Goal: Transaction & Acquisition: Purchase product/service

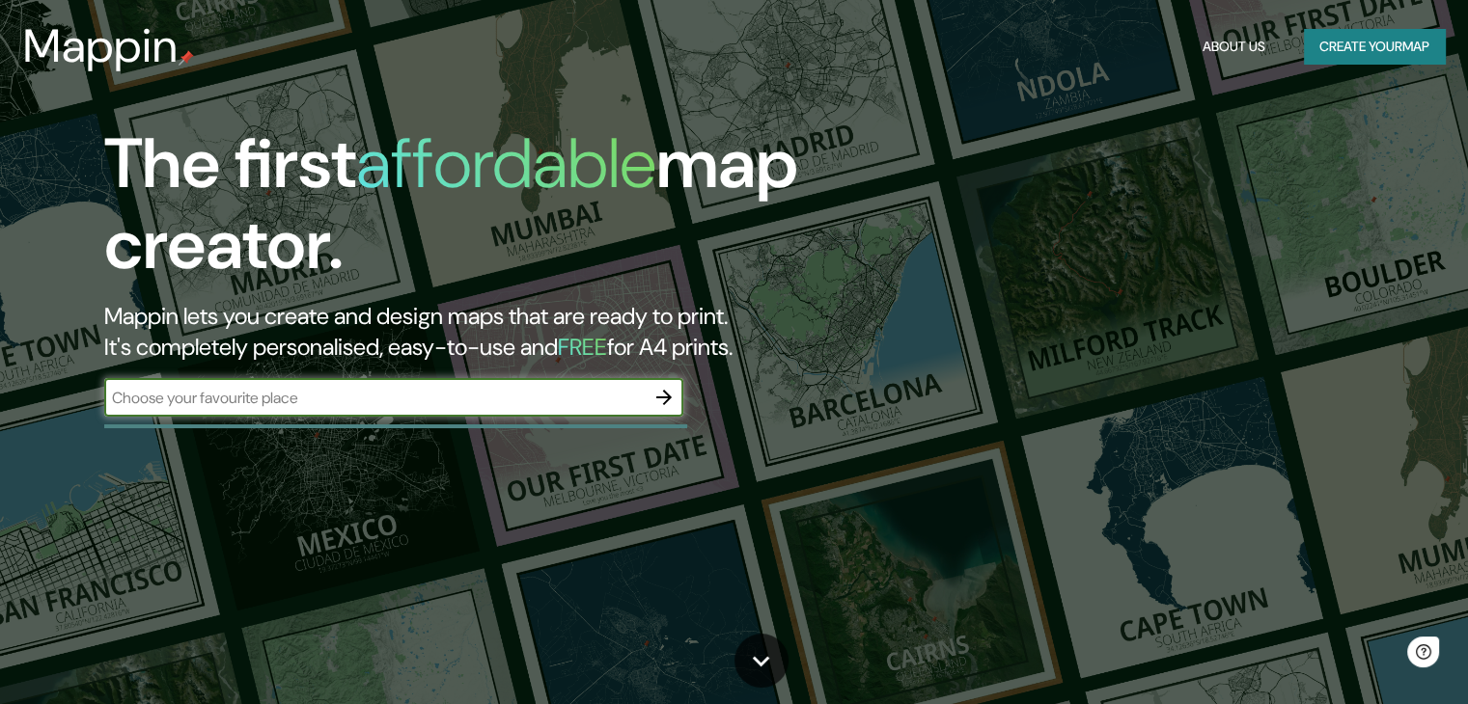
click at [376, 387] on input "text" at bounding box center [374, 398] width 540 height 22
type input "c"
type input "[PERSON_NAME] central , [GEOGRAPHIC_DATA]"
click at [663, 395] on icon "button" at bounding box center [663, 397] width 23 height 23
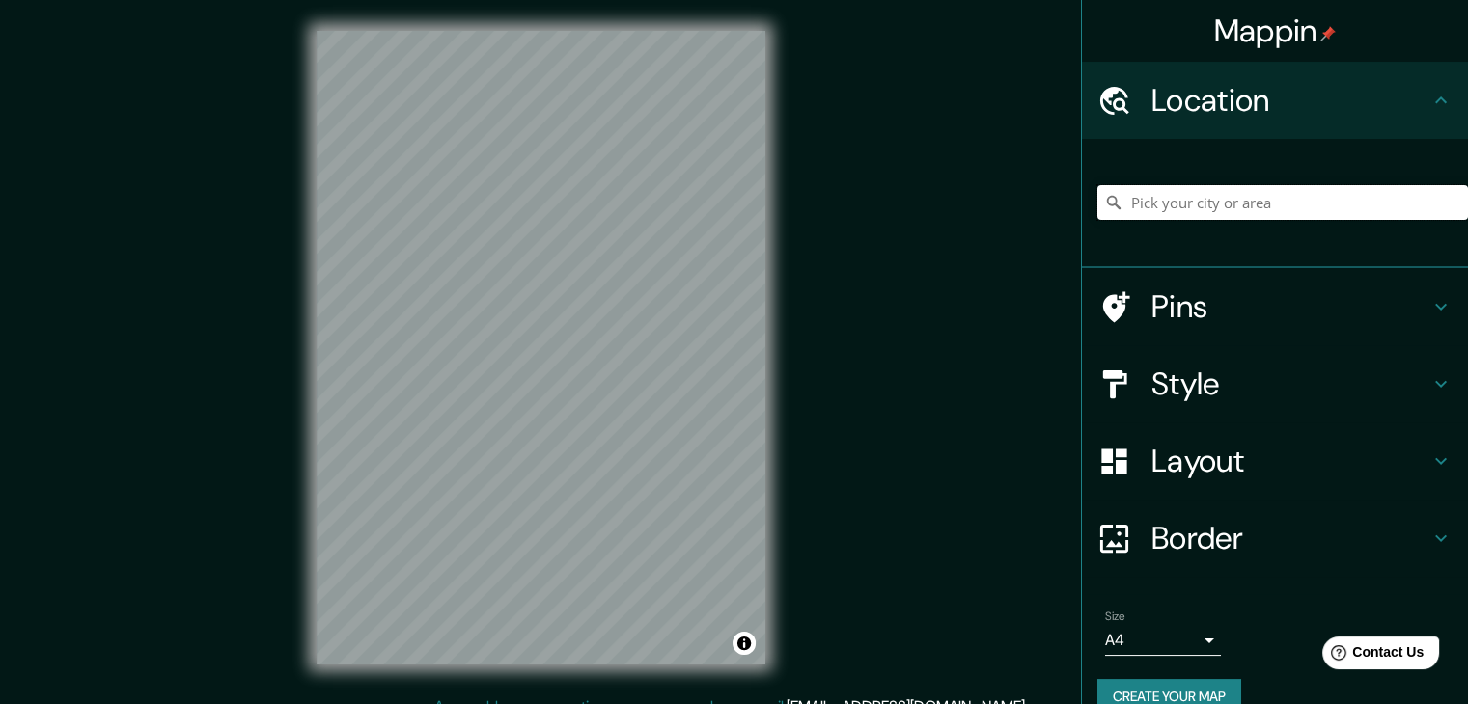
click at [1160, 198] on input "Pick your city or area" at bounding box center [1282, 202] width 371 height 35
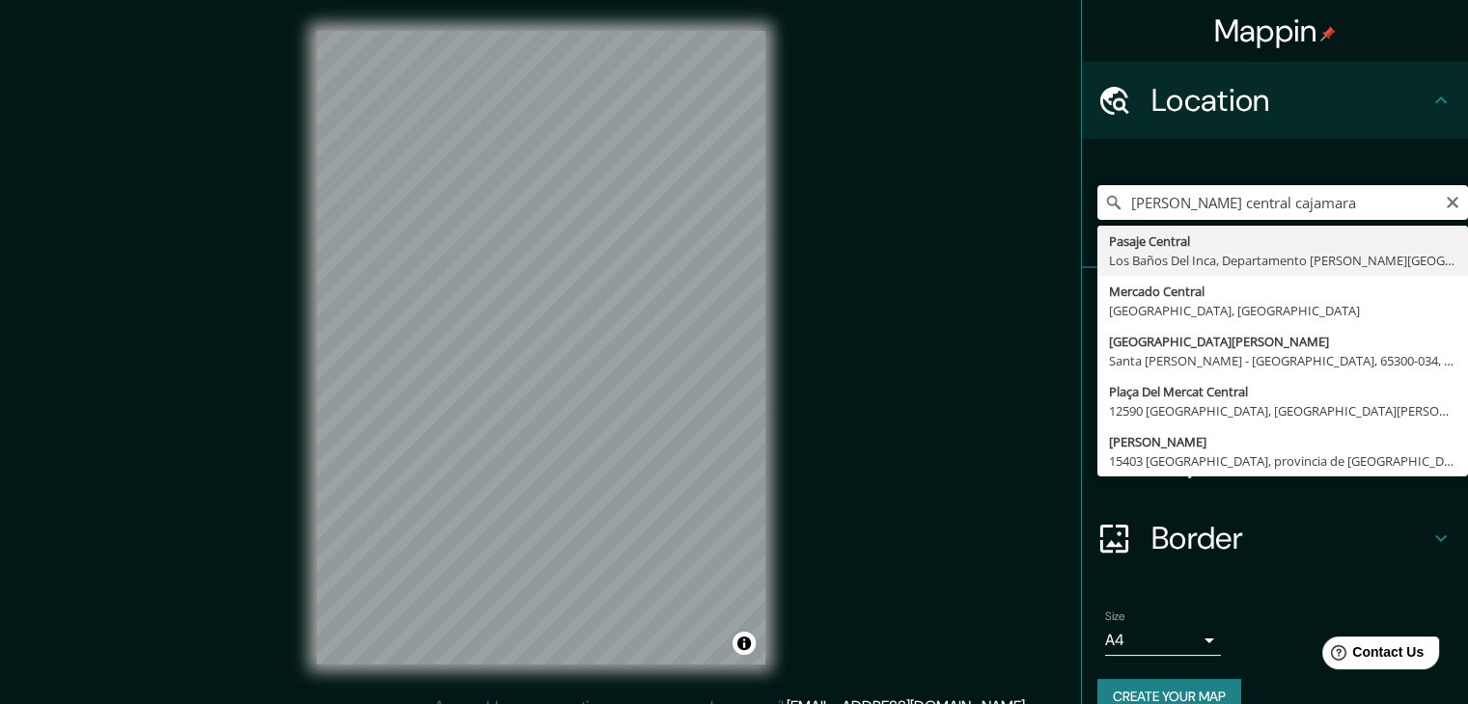
drag, startPoint x: 1310, startPoint y: 205, endPoint x: 1024, endPoint y: 213, distance: 285.8
click at [1026, 213] on div "Mappin Location [PERSON_NAME] central [GEOGRAPHIC_DATA] [GEOGRAPHIC_DATA], [GEO…" at bounding box center [734, 363] width 1468 height 727
paste input "Jr. [STREET_ADDRESS]"
type input "Apurimac, [GEOGRAPHIC_DATA], [GEOGRAPHIC_DATA][PERSON_NAME], [GEOGRAPHIC_DATA]"
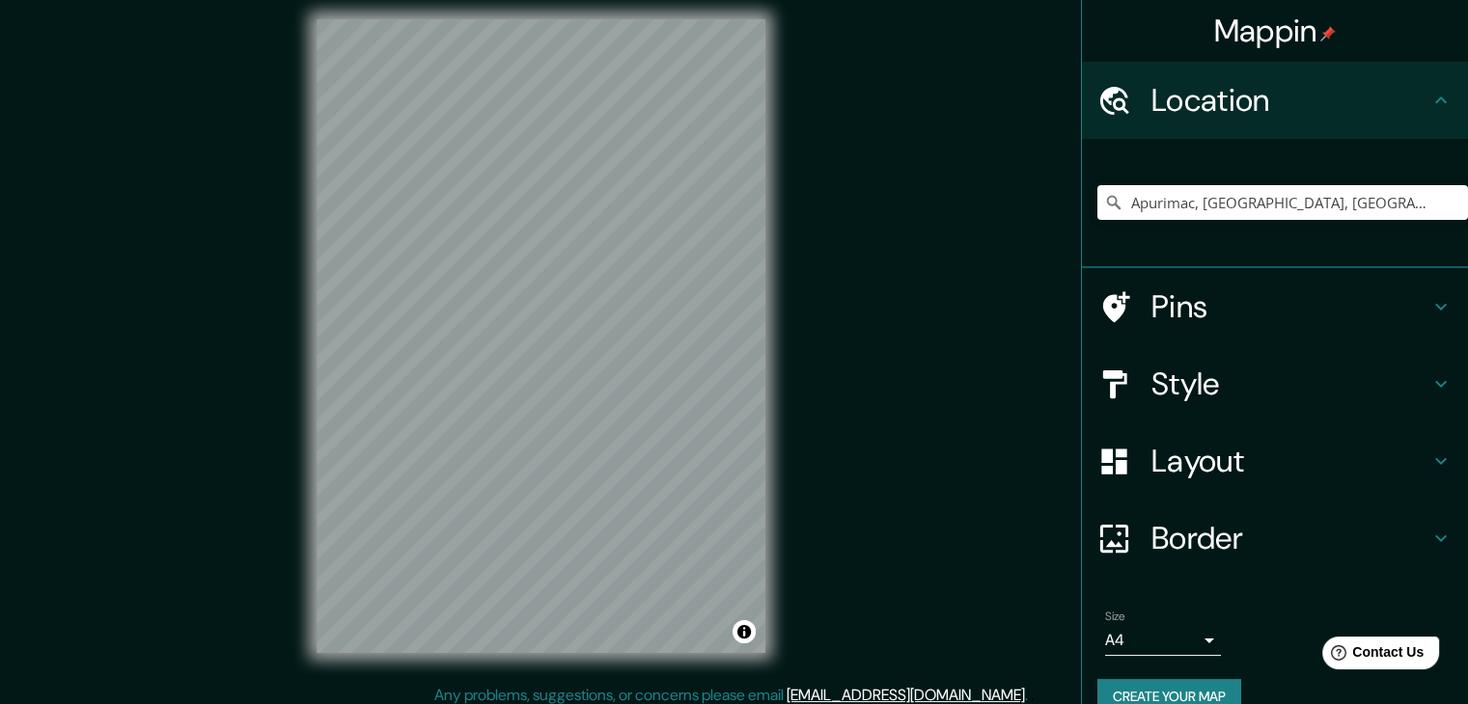
scroll to position [14, 0]
